Goal: Task Accomplishment & Management: Complete application form

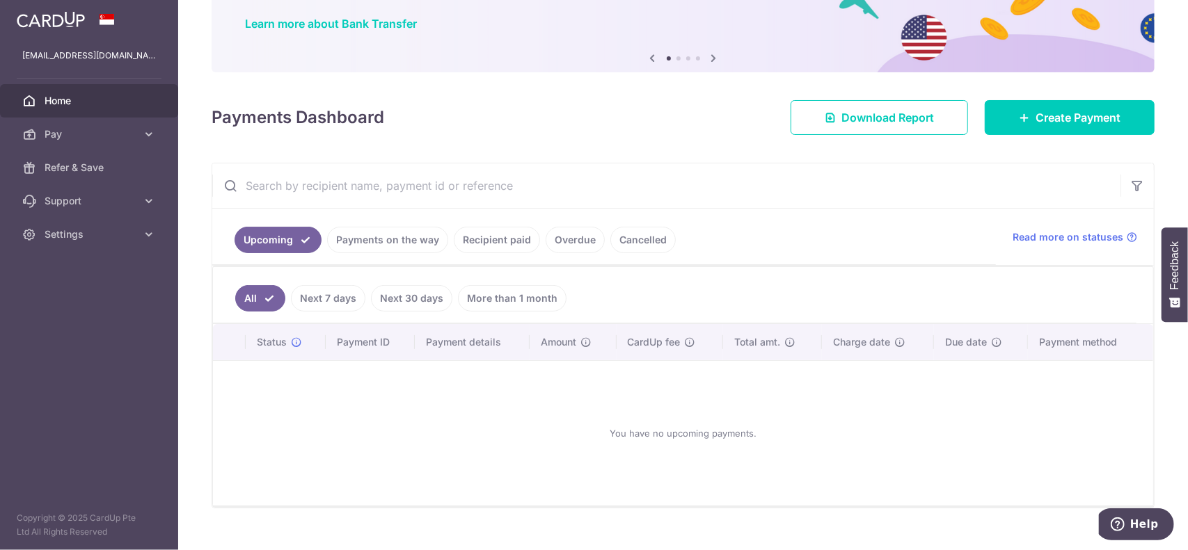
scroll to position [125, 0]
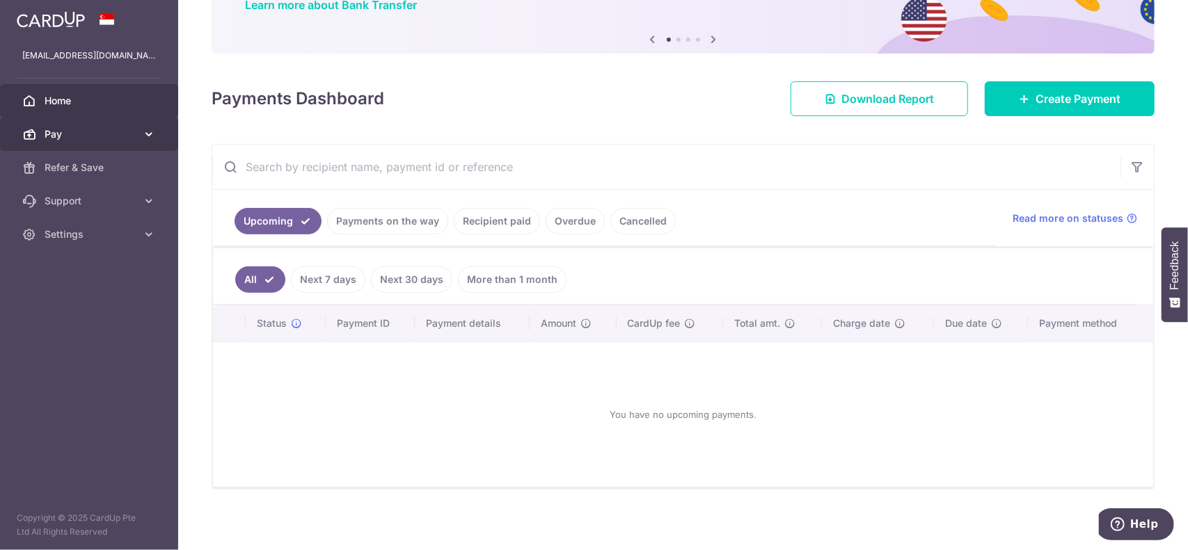
click at [134, 137] on span "Pay" at bounding box center [91, 134] width 92 height 14
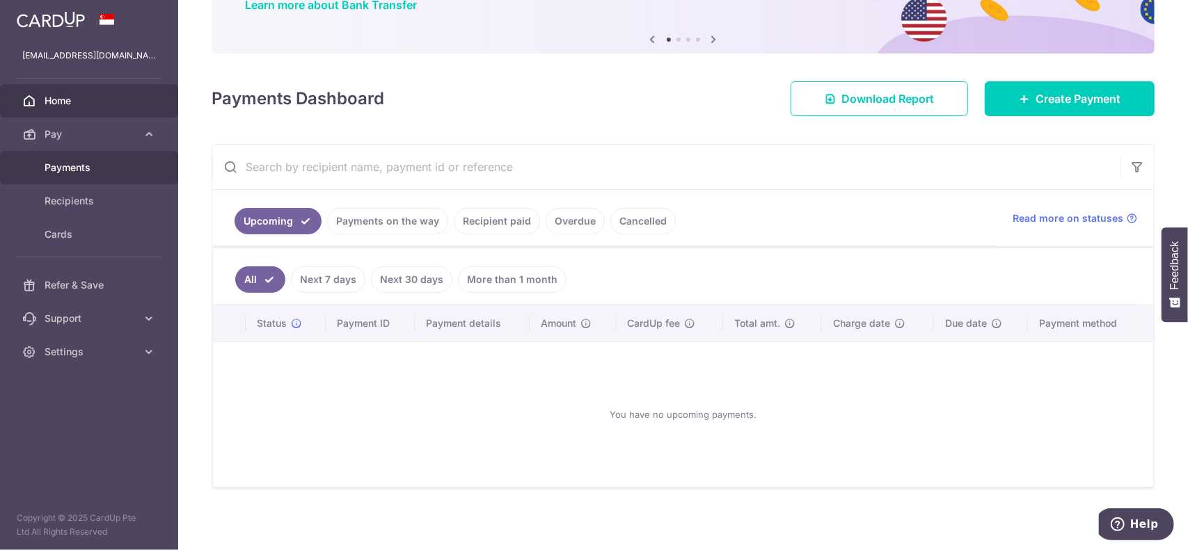
click at [80, 170] on span "Payments" at bounding box center [91, 168] width 92 height 14
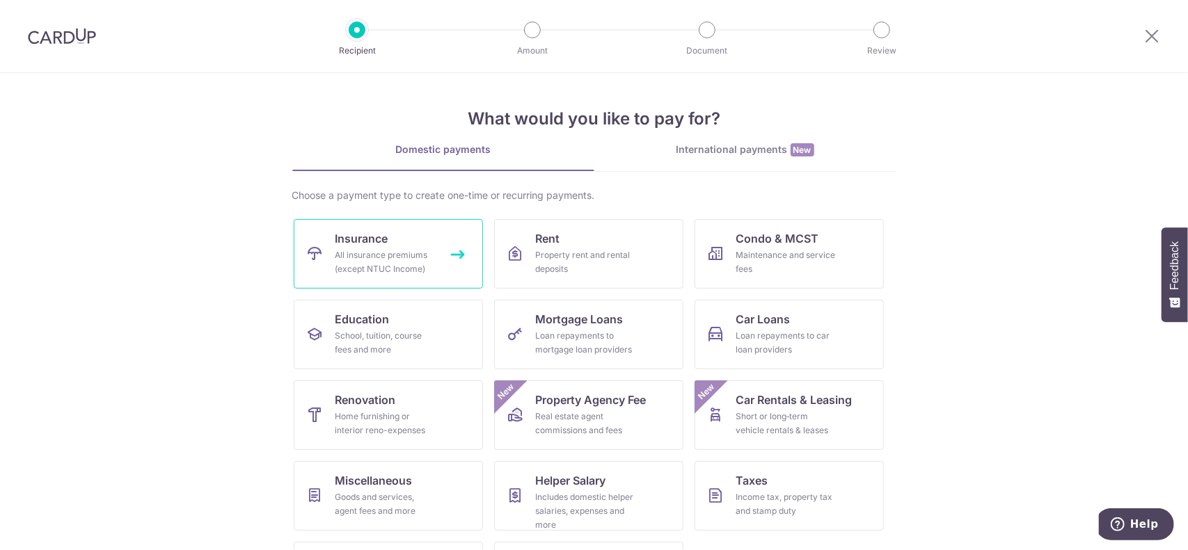
click at [364, 241] on span "Insurance" at bounding box center [361, 238] width 53 height 17
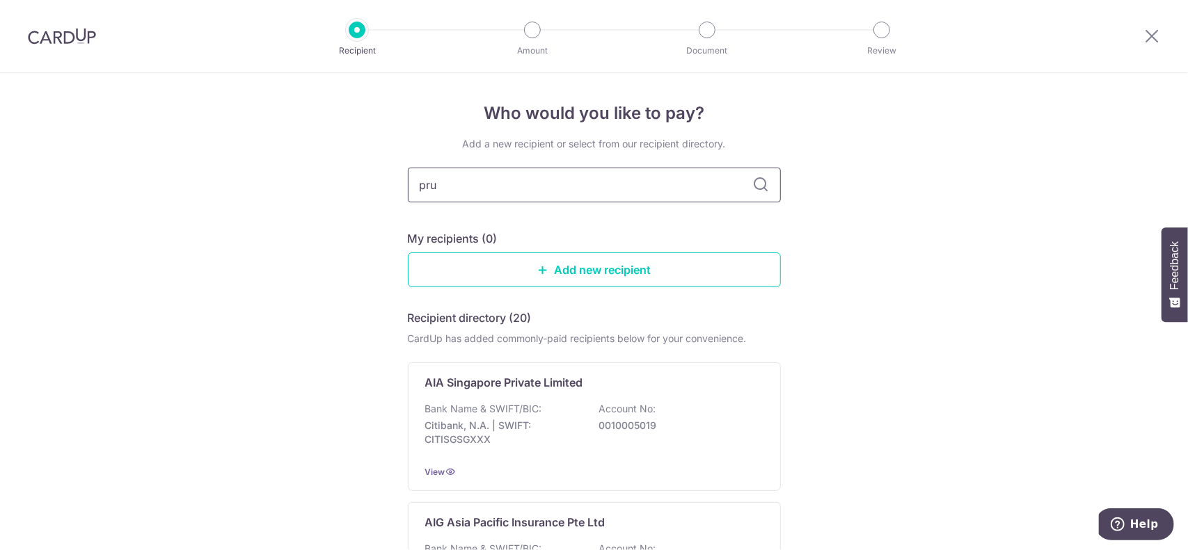
type input "prud"
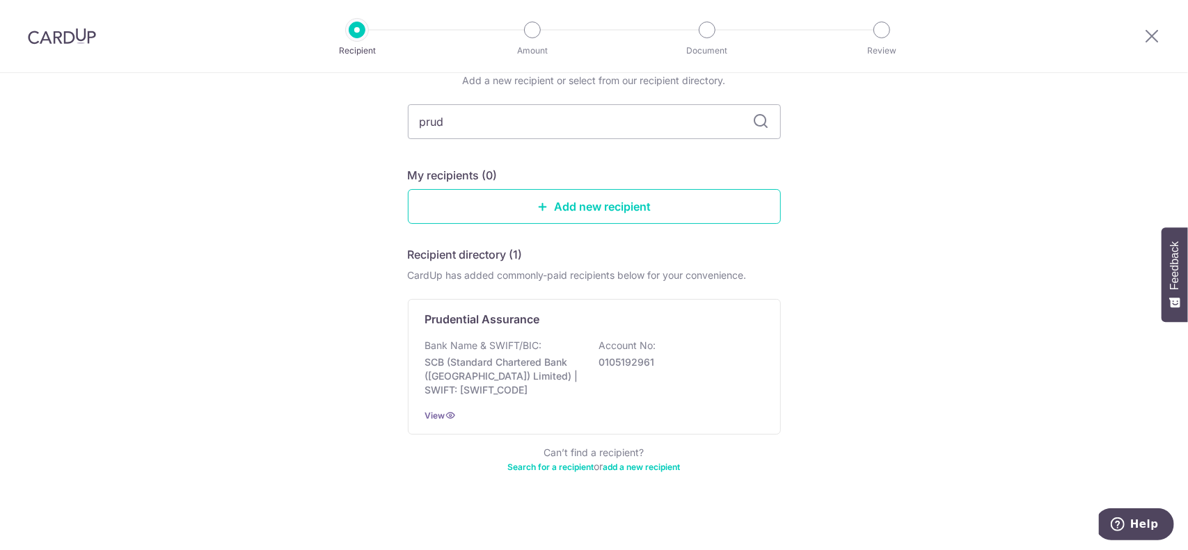
scroll to position [67, 0]
drag, startPoint x: 455, startPoint y: 123, endPoint x: 349, endPoint y: 114, distance: 106.2
click at [349, 114] on div "Who would you like to pay? Add a new recipient or select from our recipient dir…" at bounding box center [594, 279] width 1188 height 546
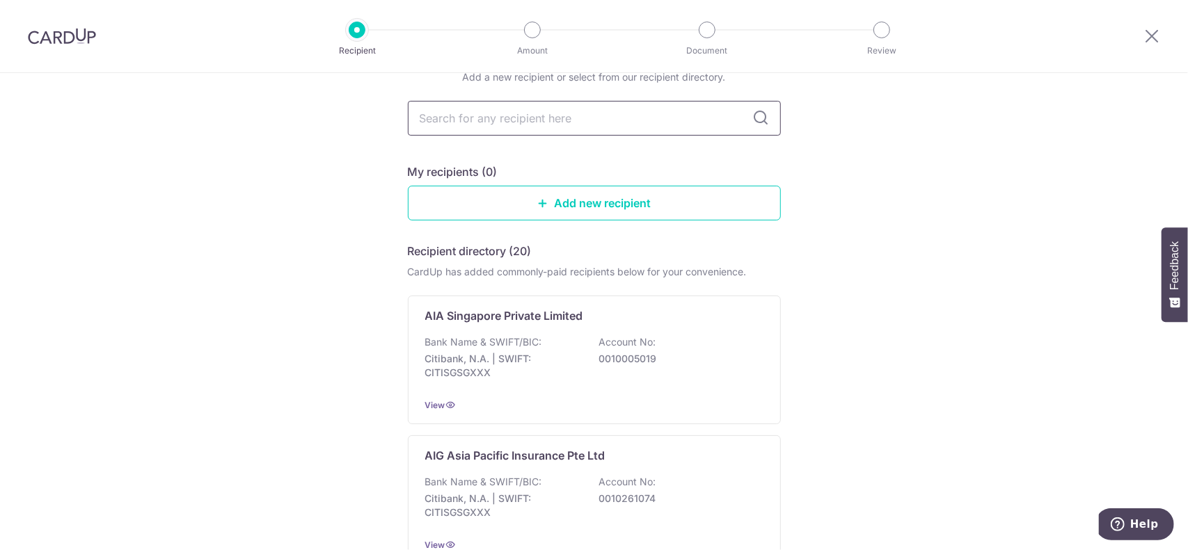
click at [483, 122] on input "text" at bounding box center [594, 118] width 373 height 35
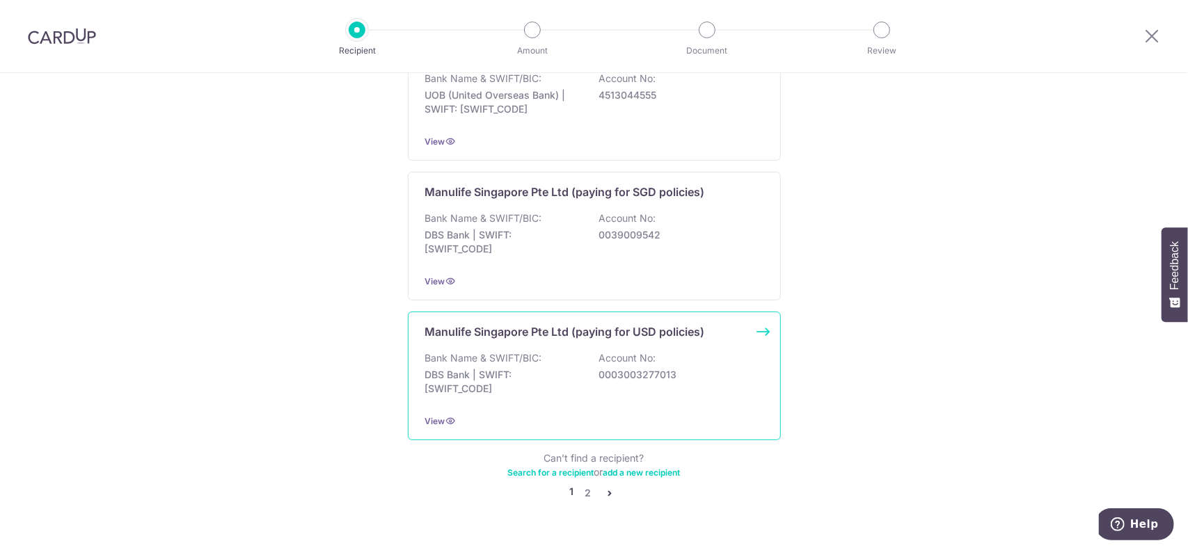
scroll to position [1342, 0]
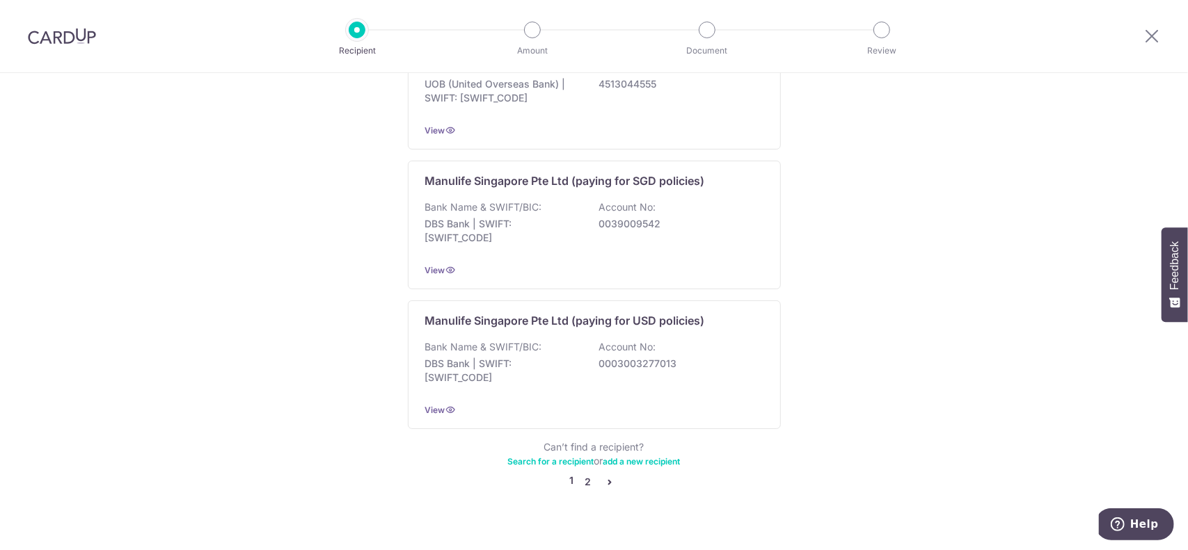
click at [583, 474] on link "2" at bounding box center [588, 482] width 17 height 17
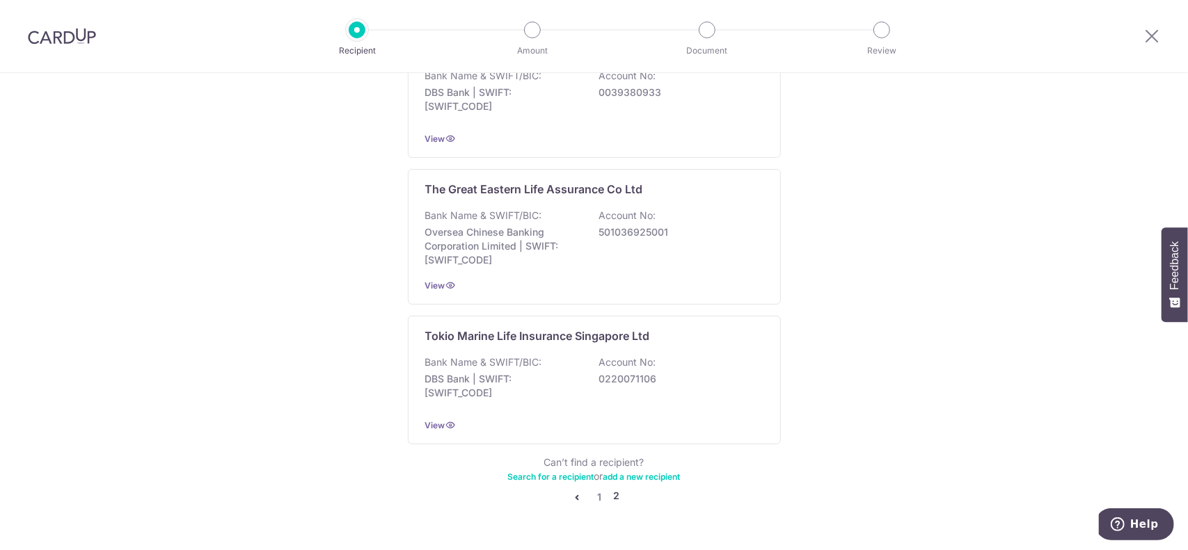
scroll to position [1349, 0]
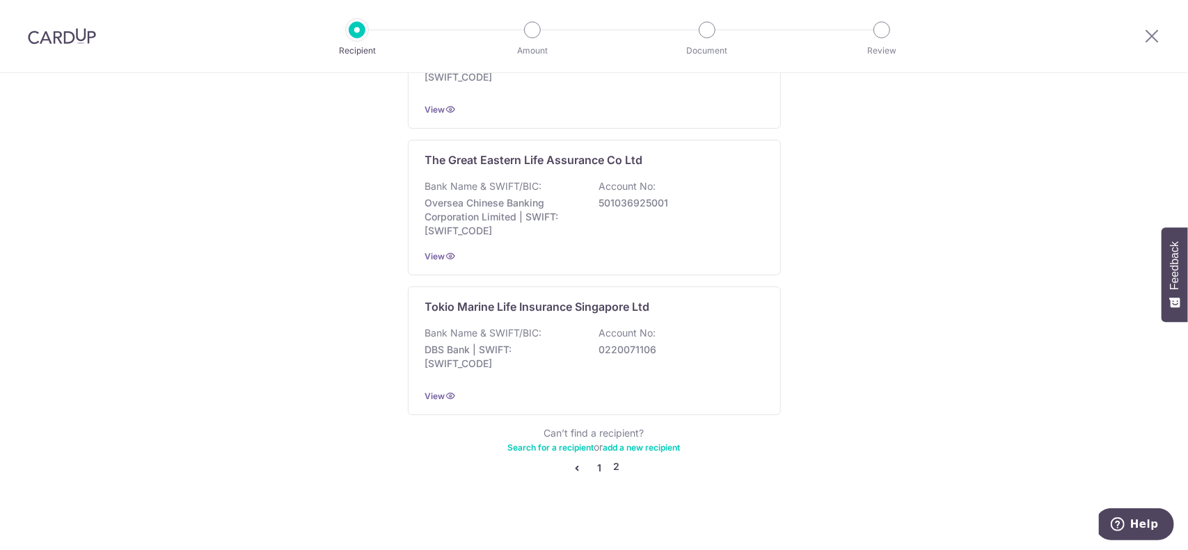
click at [597, 460] on link "1" at bounding box center [599, 468] width 17 height 17
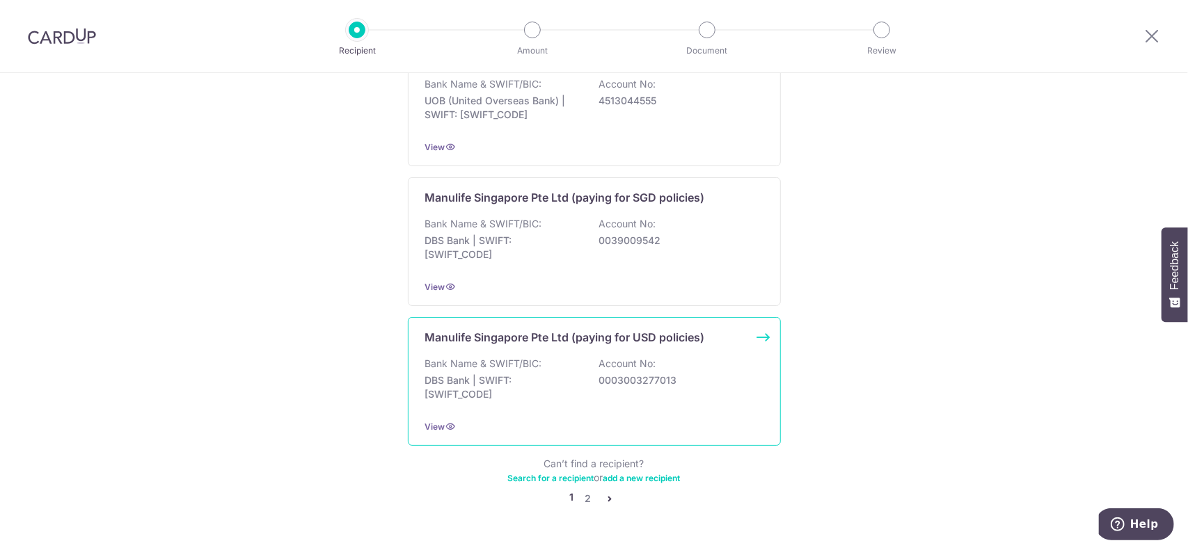
scroll to position [1342, 0]
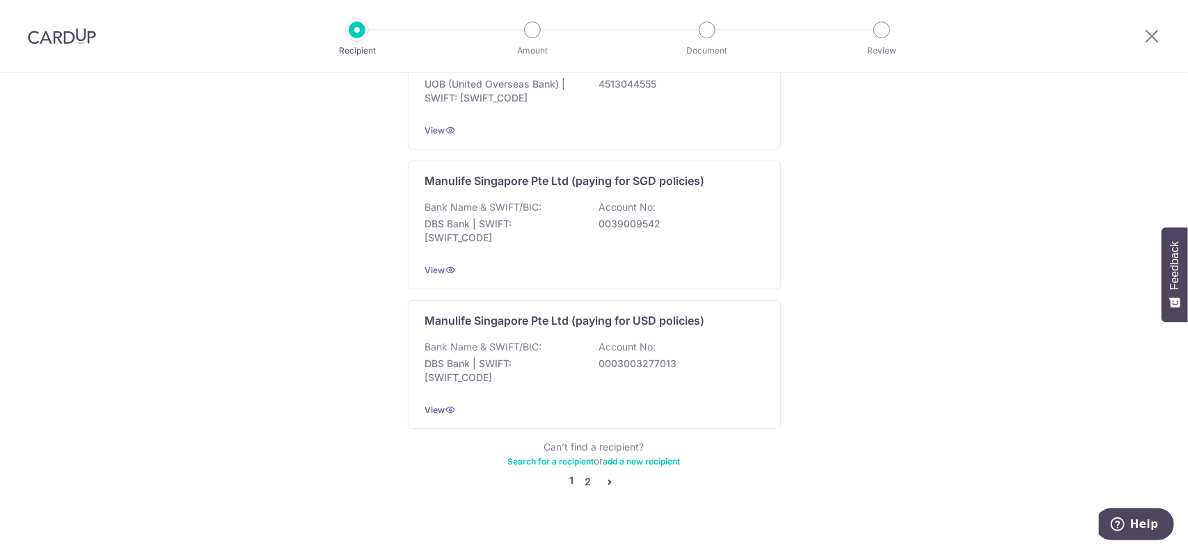
click at [585, 474] on link "2" at bounding box center [588, 482] width 17 height 17
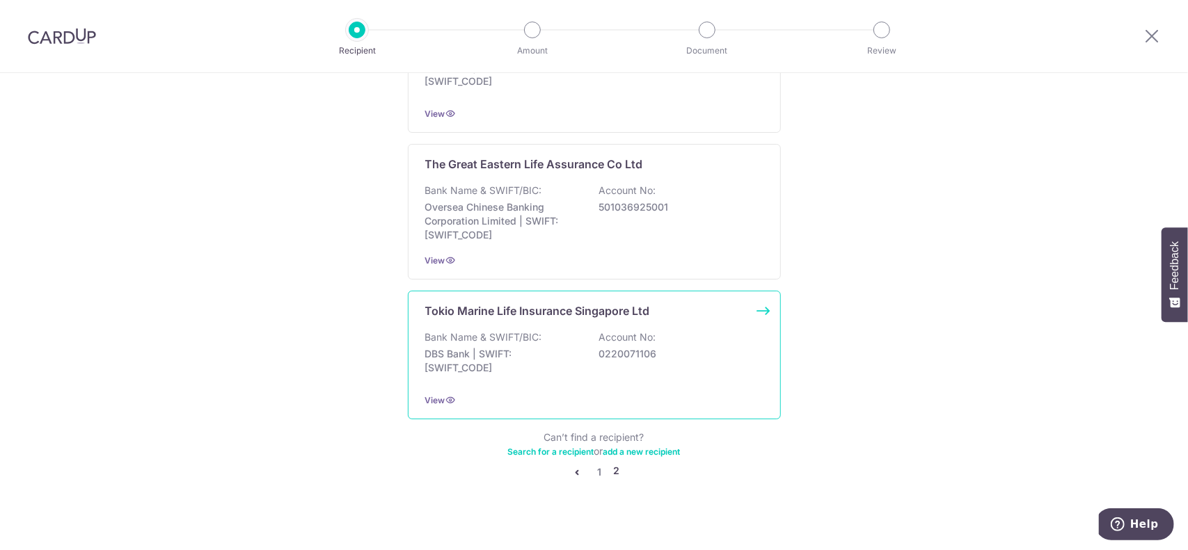
scroll to position [1349, 0]
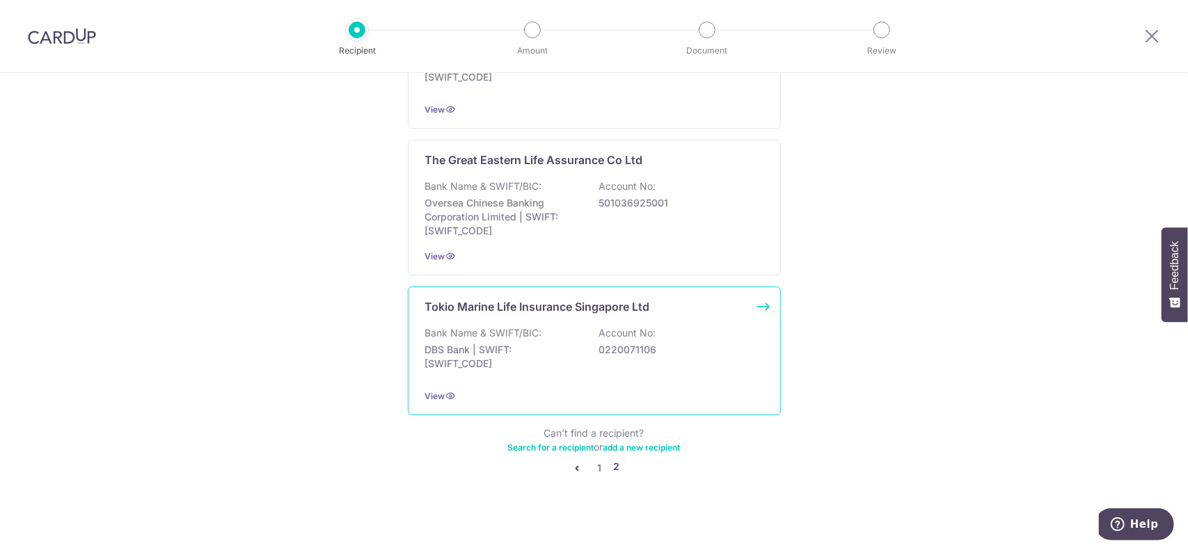
click at [484, 301] on p "Tokio Marine Life Insurance Singapore Ltd" at bounding box center [537, 307] width 225 height 17
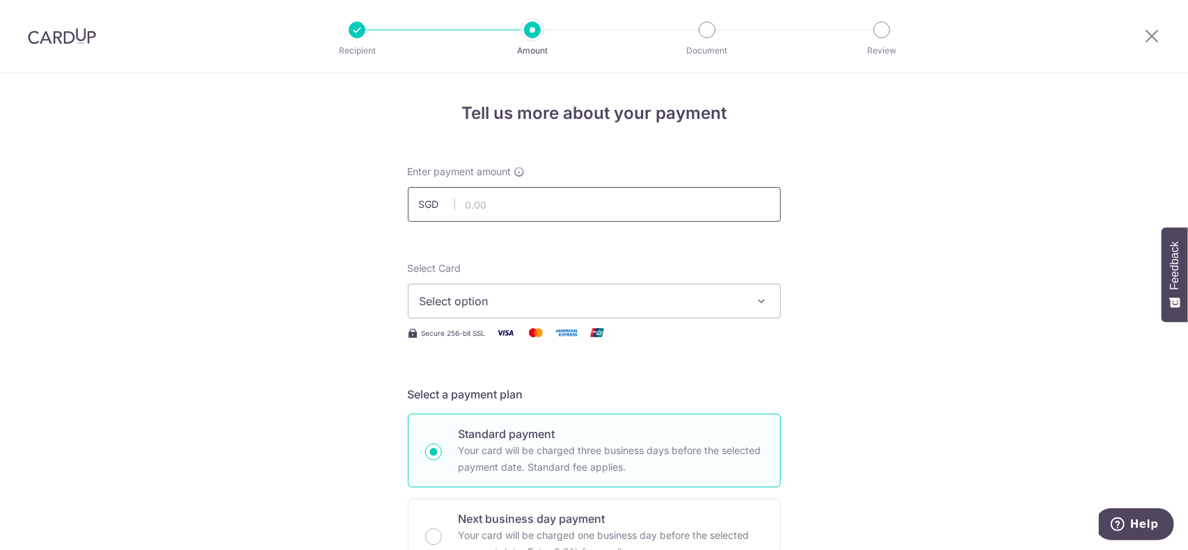
click at [493, 208] on input "text" at bounding box center [594, 204] width 373 height 35
click at [501, 206] on input "text" at bounding box center [594, 204] width 373 height 35
type input "1,412.80"
click at [444, 312] on button "Select option" at bounding box center [594, 301] width 373 height 35
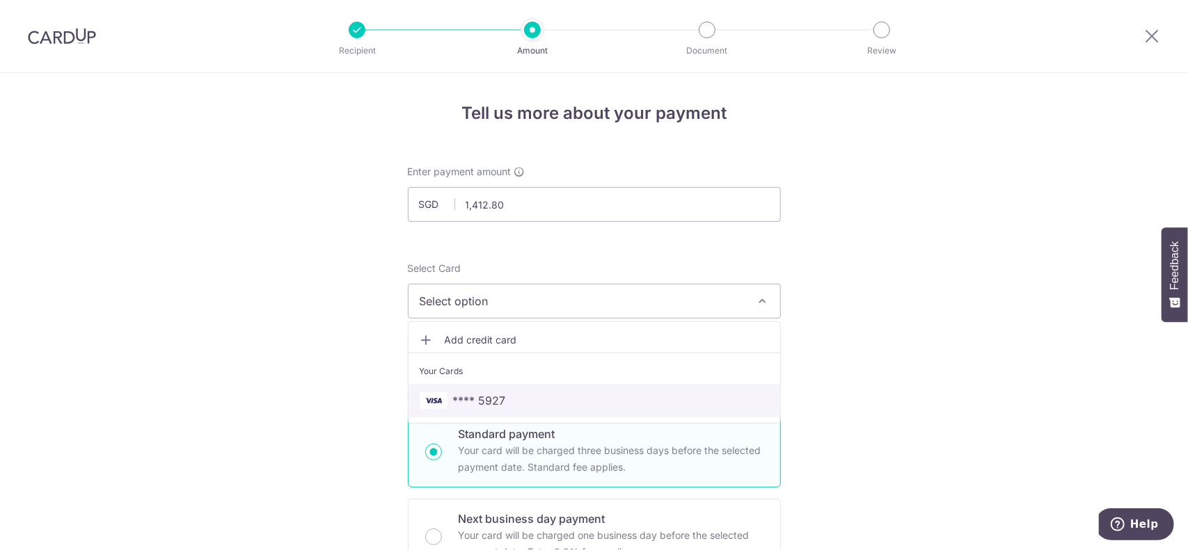
click at [501, 397] on span "**** 5927" at bounding box center [594, 400] width 349 height 17
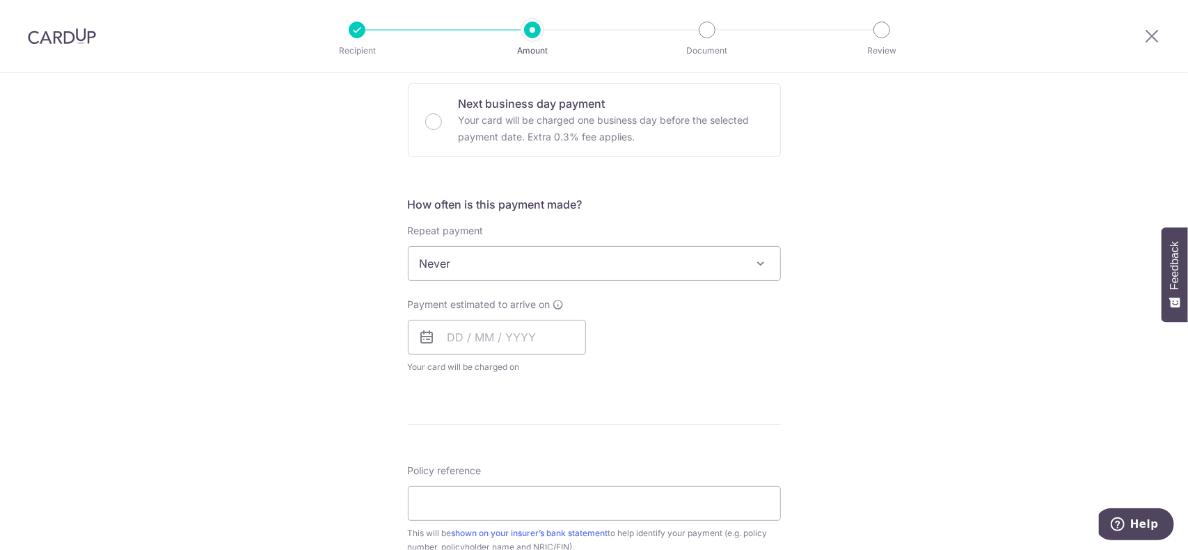
scroll to position [418, 0]
click at [462, 335] on input "text" at bounding box center [497, 335] width 178 height 35
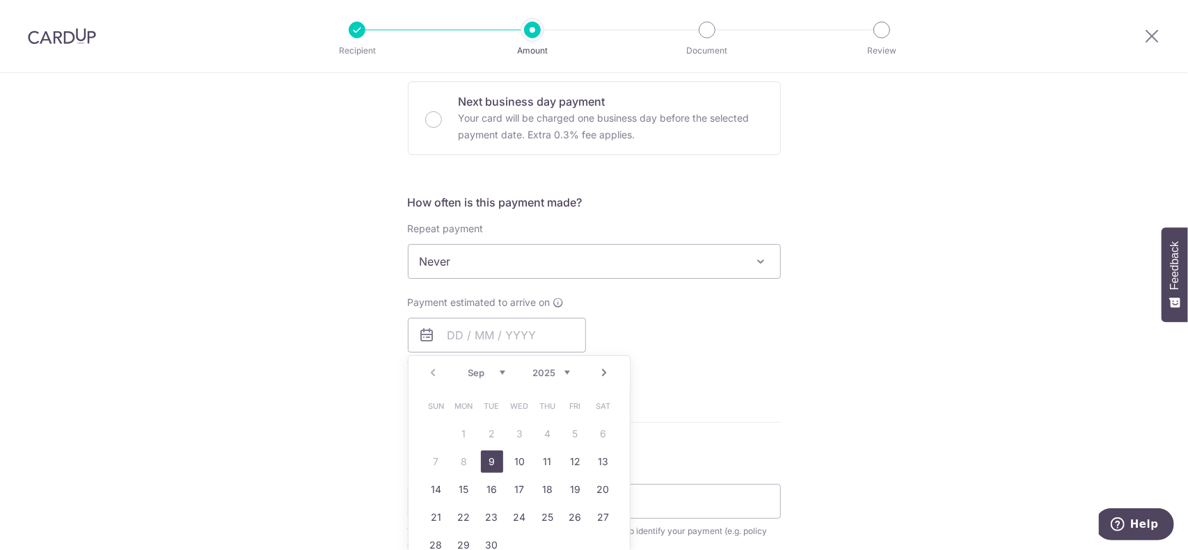
click at [637, 317] on div "Payment estimated to arrive on Prev Next Sep Oct Nov Dec 2025 2026 2027 2028 20…" at bounding box center [594, 334] width 390 height 77
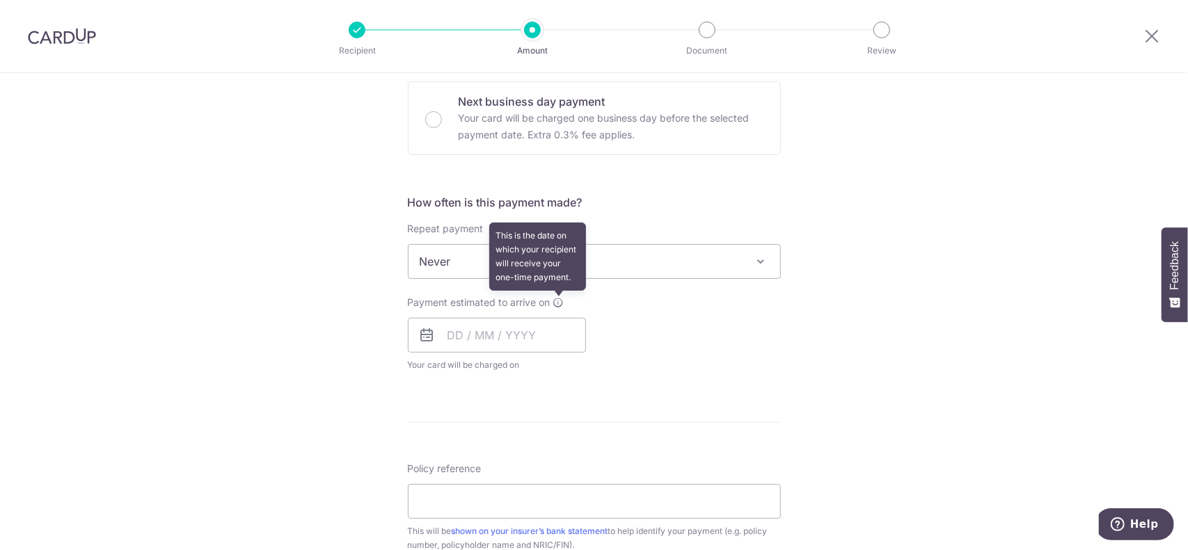
click at [557, 301] on icon at bounding box center [558, 302] width 11 height 11
click at [715, 328] on div "Payment estimated to arrive on Prev Next Sep Oct Nov Dec 2025 2026 2027 2028 20…" at bounding box center [594, 334] width 390 height 77
click at [662, 365] on div "Payment estimated to arrive on Prev Next Sep Oct Nov Dec 2025 2026 2027 2028 20…" at bounding box center [594, 334] width 390 height 77
click at [457, 328] on input "text" at bounding box center [497, 335] width 178 height 35
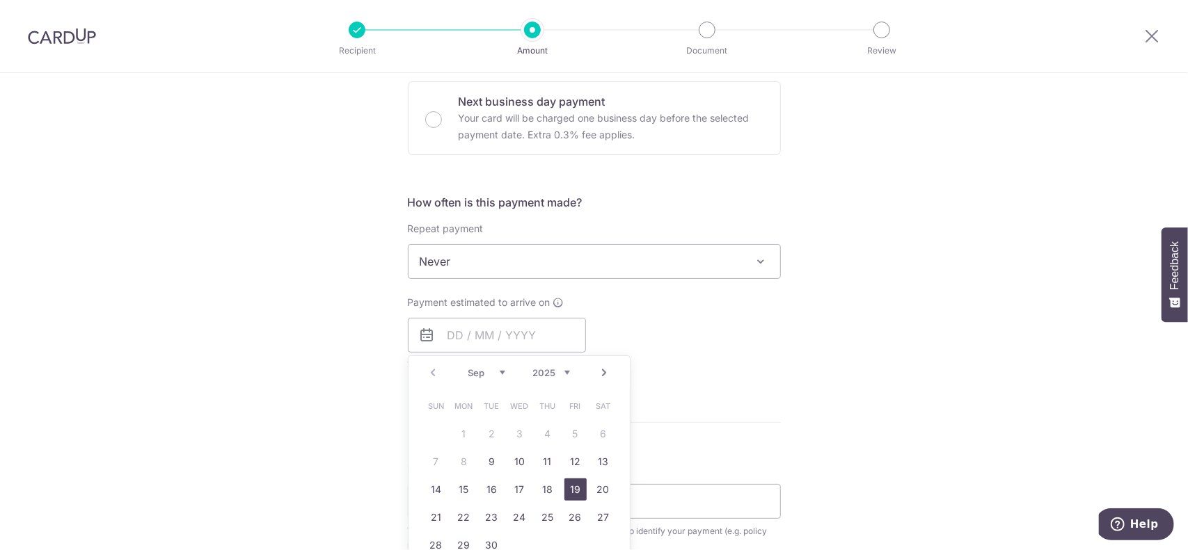
click at [573, 488] on link "19" at bounding box center [575, 490] width 22 height 22
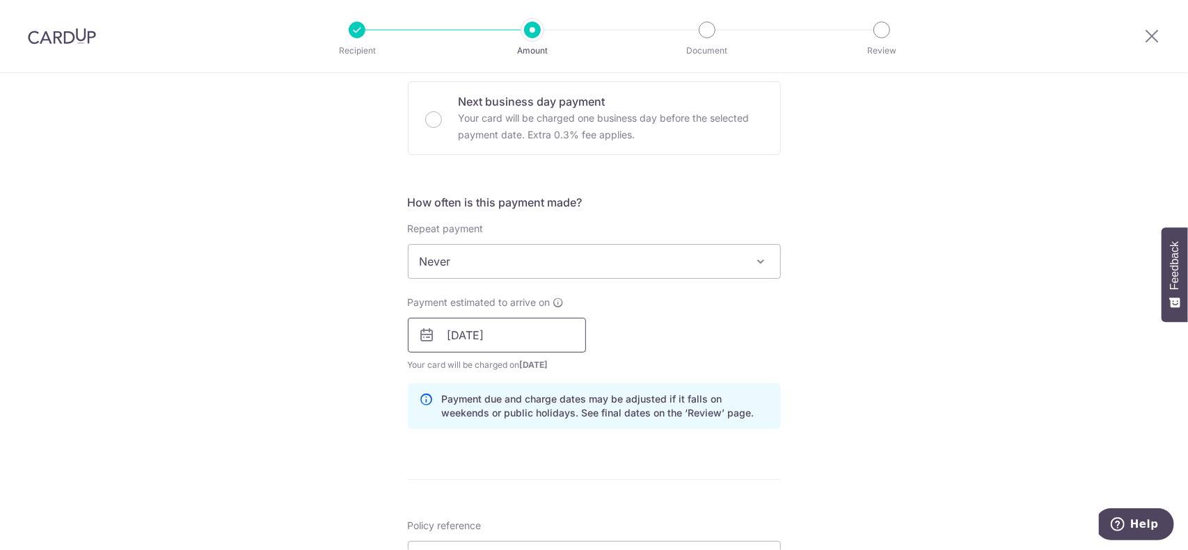
click at [505, 338] on input "19/09/2025" at bounding box center [497, 335] width 178 height 35
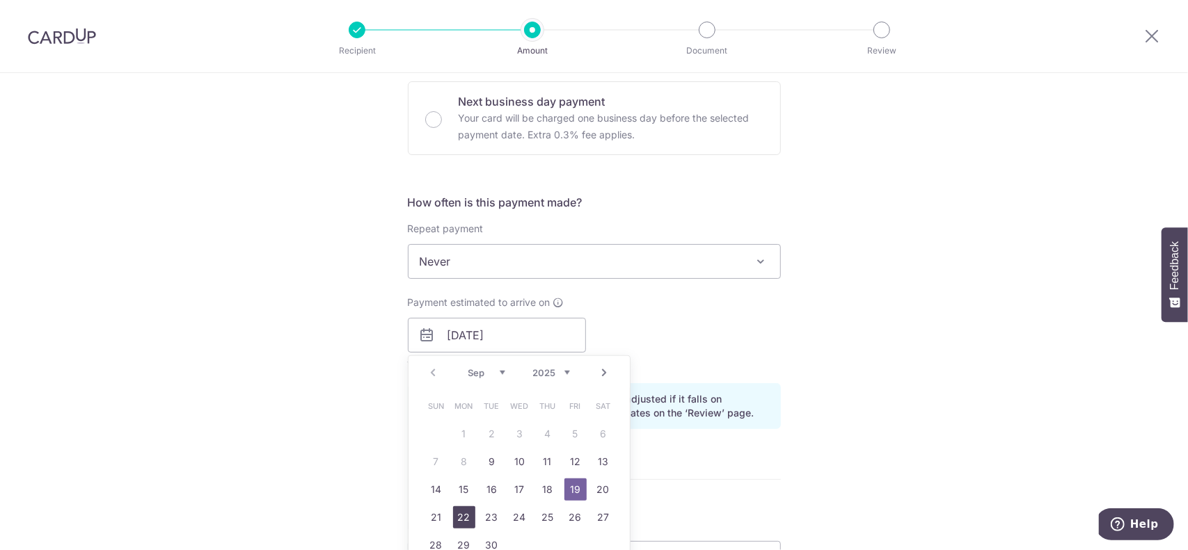
click at [463, 517] on link "22" at bounding box center [464, 518] width 22 height 22
type input "22/09/2025"
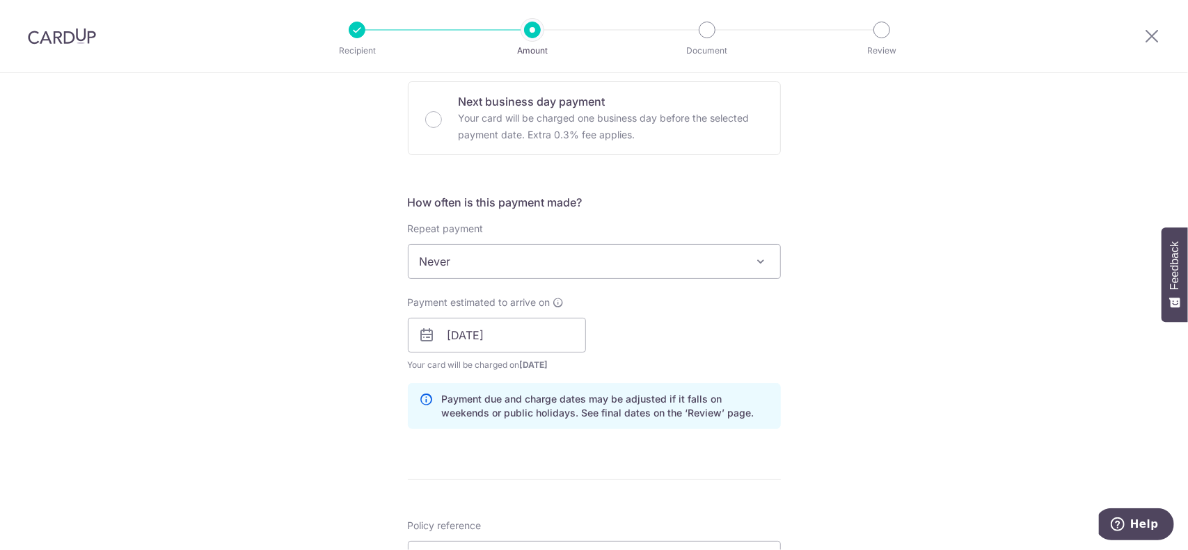
click at [780, 321] on div "Payment estimated to arrive on 22/09/2025 Prev Next Sep Oct Nov Dec 2025 2026 2…" at bounding box center [594, 334] width 390 height 77
click at [513, 344] on input "22/09/2025" at bounding box center [497, 335] width 178 height 35
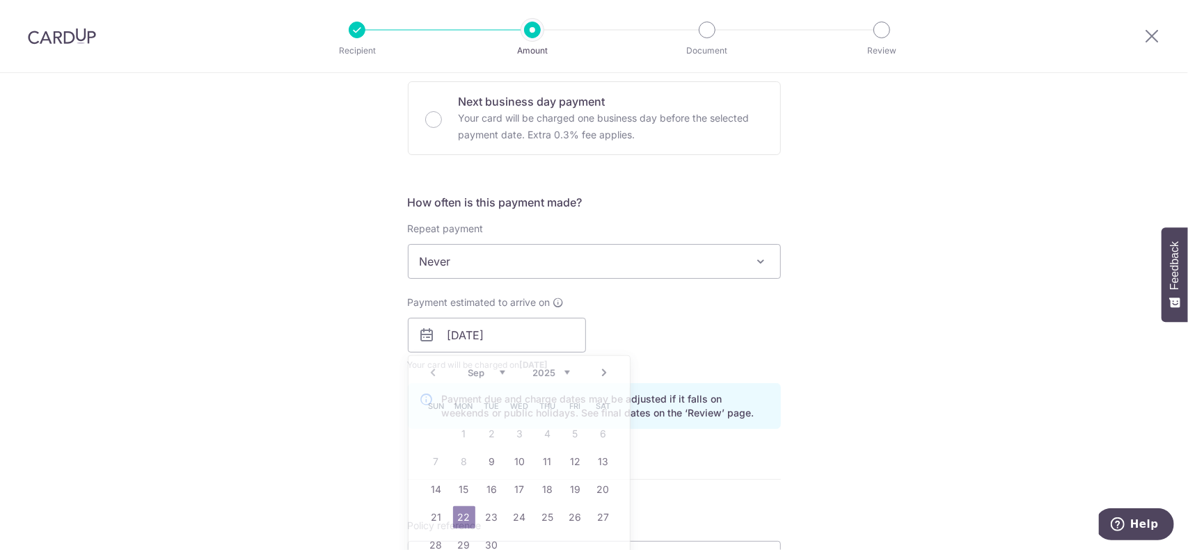
click at [674, 371] on div "How often is this payment made? Repeat payment Never Every week Every month Eve…" at bounding box center [594, 317] width 373 height 246
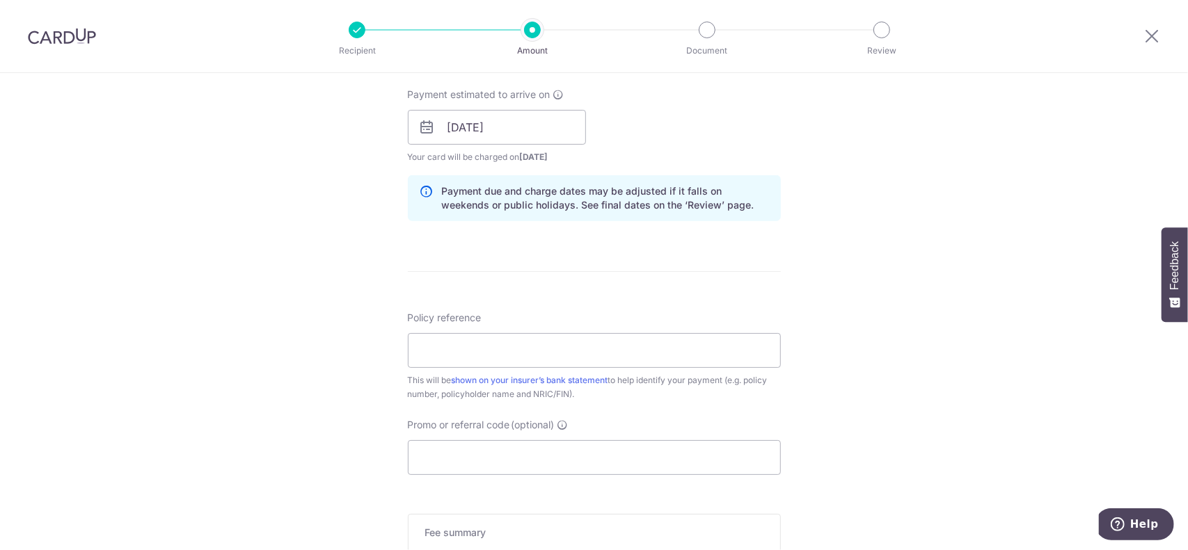
scroll to position [626, 0]
click at [589, 347] on input "Policy reference" at bounding box center [594, 350] width 373 height 35
click at [452, 455] on input "Promo or referral code (optional)" at bounding box center [594, 457] width 373 height 35
paste input "OFF225"
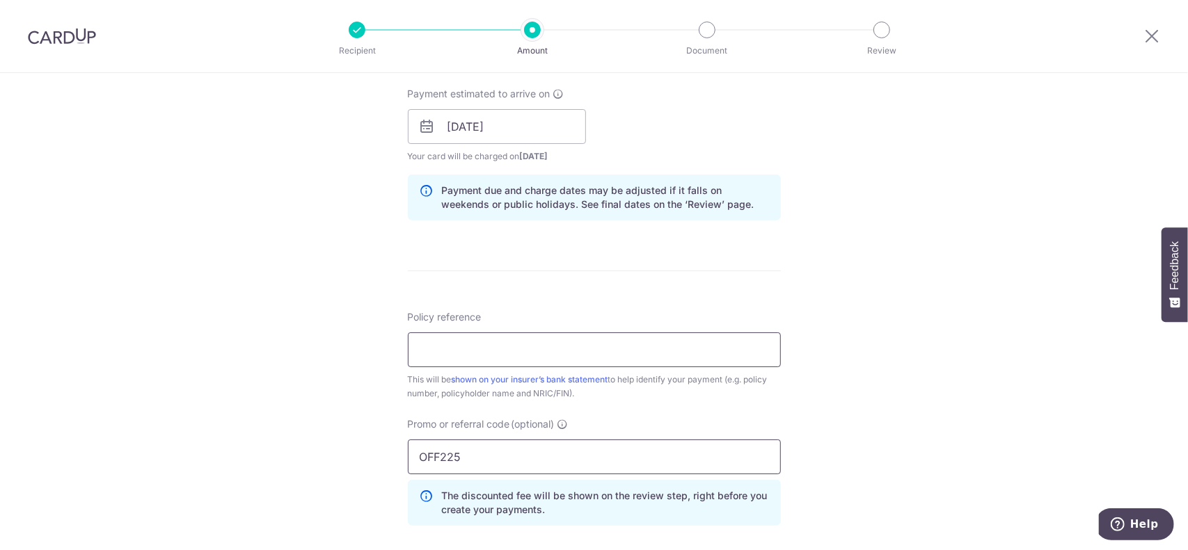
type input "OFF225"
click at [477, 345] on input "Policy reference" at bounding box center [594, 350] width 373 height 35
type input "06731844"
click at [884, 314] on div "Tell us more about your payment Enter payment amount SGD 1,412.80 1412.80 Selec…" at bounding box center [594, 136] width 1188 height 1379
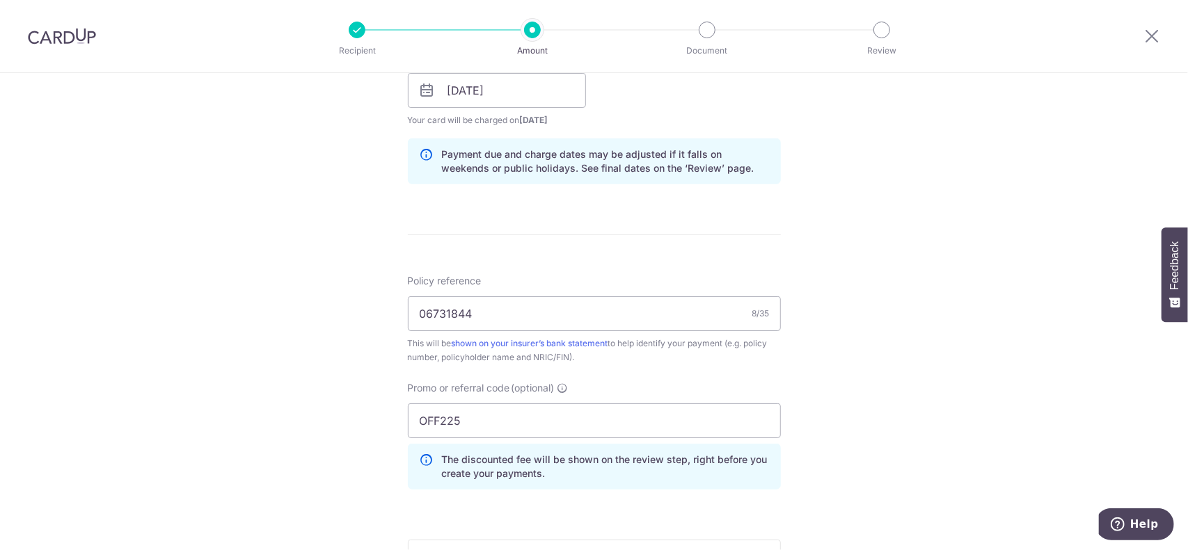
scroll to position [835, 0]
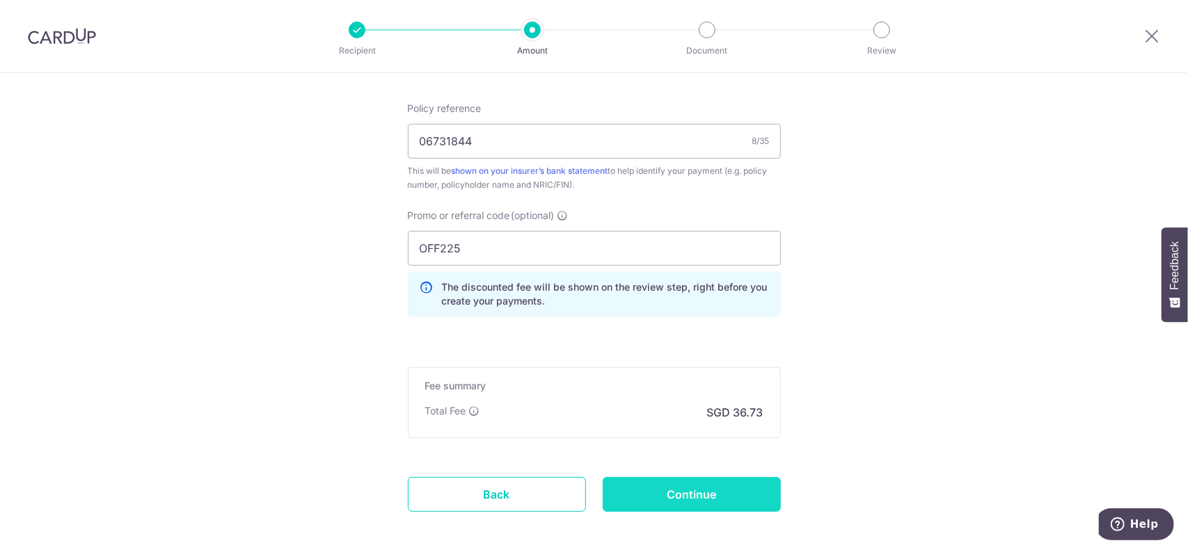
click at [685, 493] on input "Continue" at bounding box center [692, 494] width 178 height 35
type input "Create Schedule"
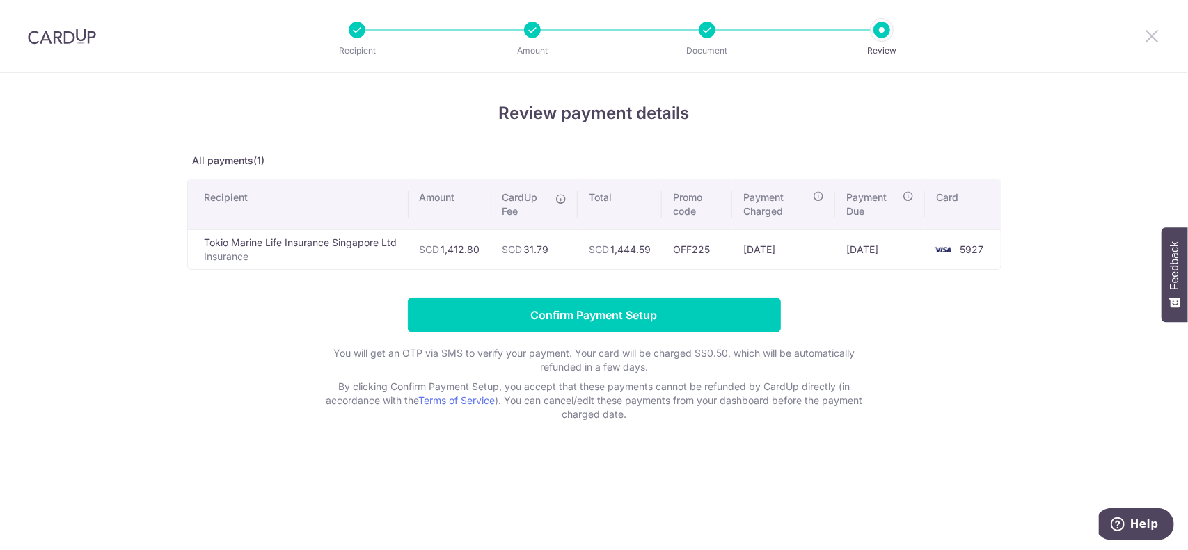
click at [1151, 37] on icon at bounding box center [1151, 35] width 17 height 17
